Goal: Obtain resource: Download file/media

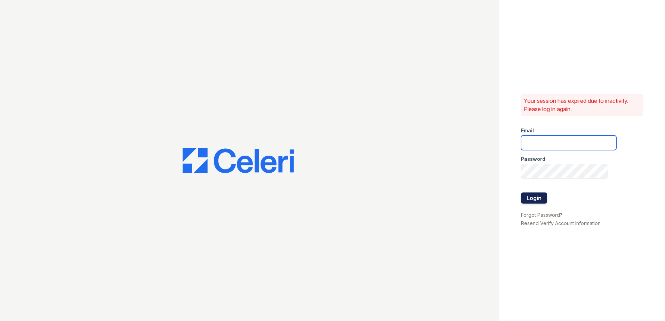
type input "kdurga@trinity-pm.com"
click at [532, 197] on button "Login" at bounding box center [534, 198] width 26 height 11
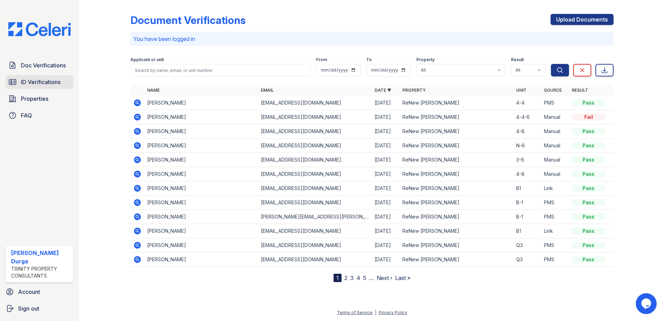
click at [41, 81] on span "ID Verifications" at bounding box center [41, 82] width 40 height 8
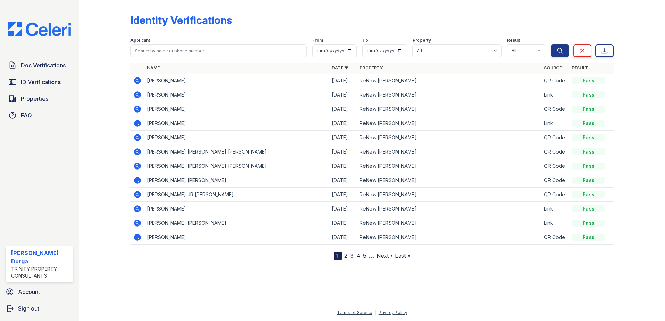
click at [136, 78] on icon at bounding box center [137, 80] width 7 height 7
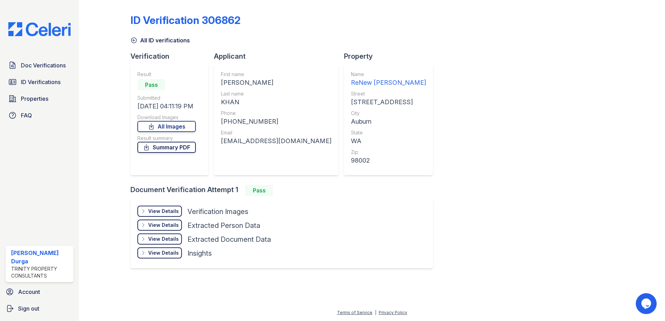
click at [164, 151] on link "Summary PDF" at bounding box center [166, 147] width 58 height 11
